Goal: Navigation & Orientation: Find specific page/section

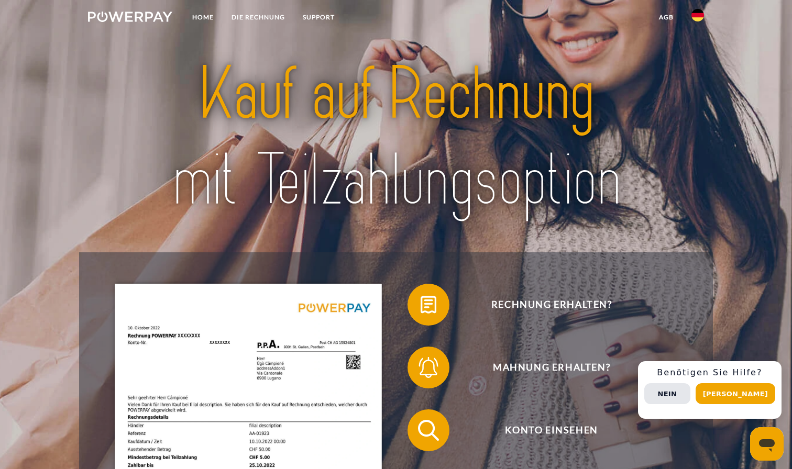
click at [148, 16] on img at bounding box center [130, 17] width 84 height 10
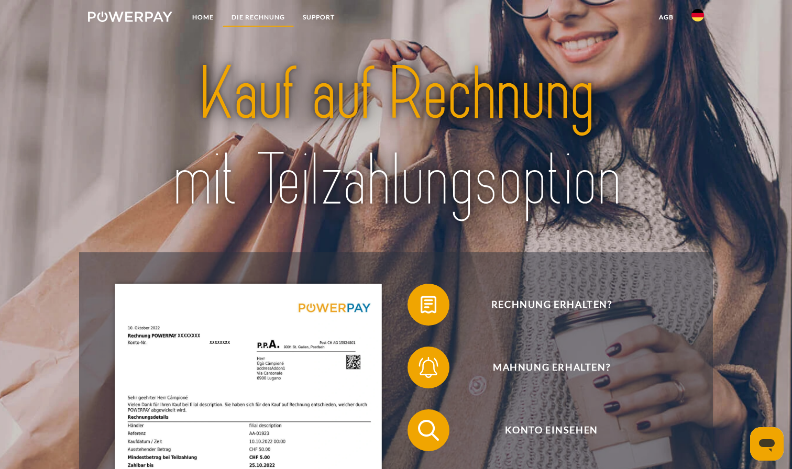
click at [246, 15] on link "DIE RECHNUNG" at bounding box center [258, 17] width 71 height 19
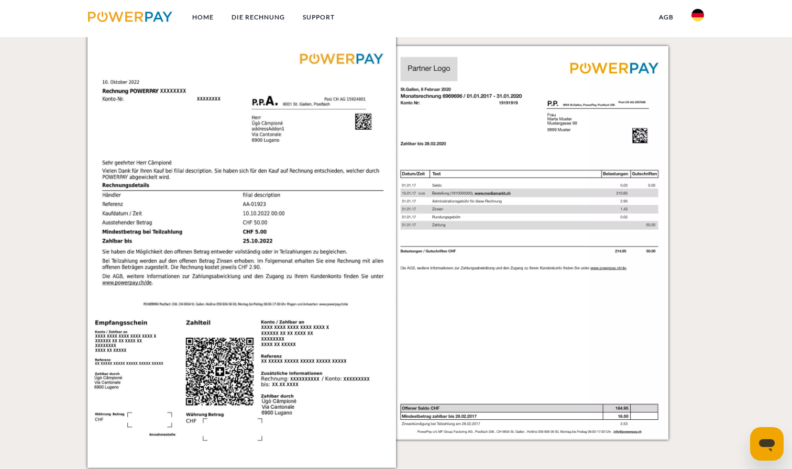
scroll to position [1071, 0]
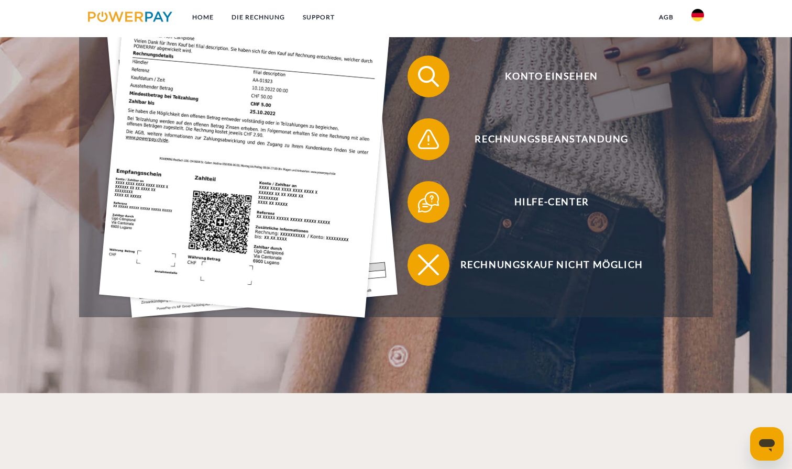
click at [133, 20] on img at bounding box center [130, 17] width 84 height 10
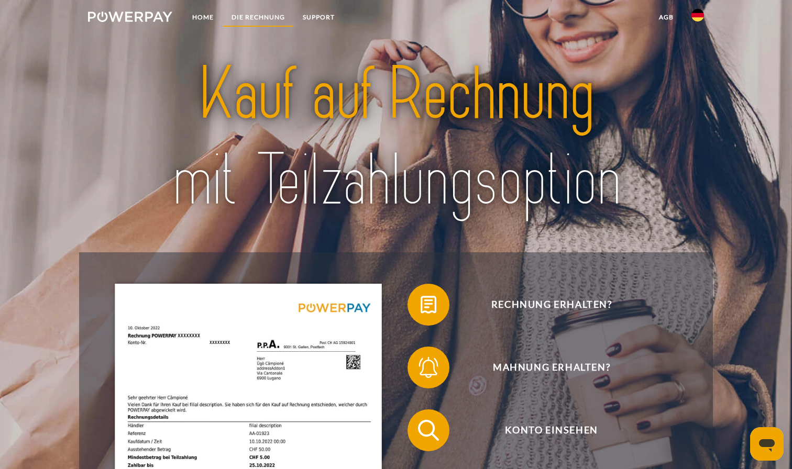
click at [246, 14] on link "DIE RECHNUNG" at bounding box center [258, 17] width 71 height 19
click at [207, 14] on link "Home" at bounding box center [202, 17] width 39 height 19
click at [268, 18] on link "DIE RECHNUNG" at bounding box center [258, 17] width 71 height 19
